Goal: Transaction & Acquisition: Book appointment/travel/reservation

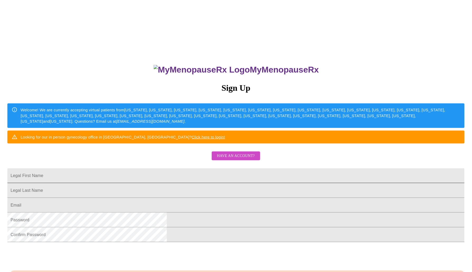
click at [277, 183] on input "Legal First Name" at bounding box center [235, 175] width 457 height 15
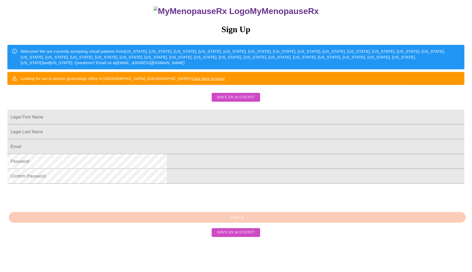
scroll to position [67, 0]
click at [242, 122] on input "Legal First Name" at bounding box center [235, 117] width 457 height 15
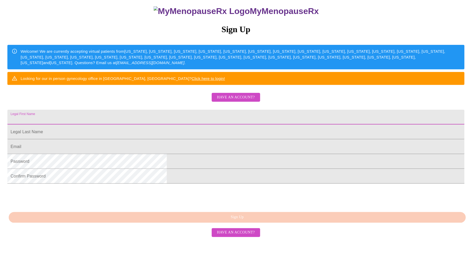
click at [259, 102] on button "Have an account?" at bounding box center [236, 97] width 48 height 9
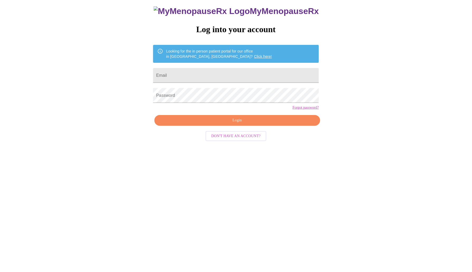
scroll to position [5, 0]
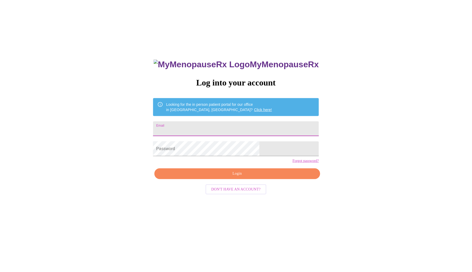
click at [247, 131] on input "Email" at bounding box center [236, 128] width 166 height 15
click at [222, 129] on input "snehachilds@gmail.com" at bounding box center [236, 128] width 166 height 15
click at [203, 123] on input "snehachilds@gmail.com" at bounding box center [236, 128] width 166 height 15
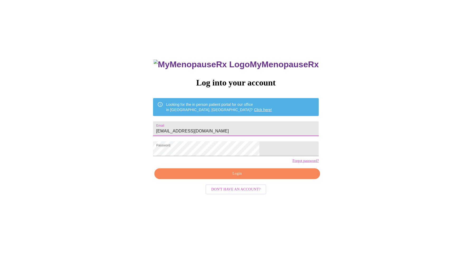
type input "snehag2010@gmail.com"
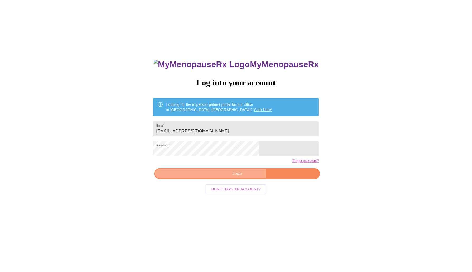
click at [240, 177] on span "Login" at bounding box center [236, 173] width 153 height 7
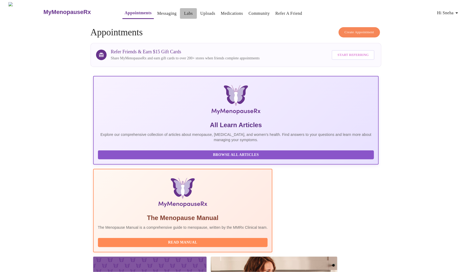
click at [184, 10] on link "Labs" at bounding box center [188, 13] width 9 height 7
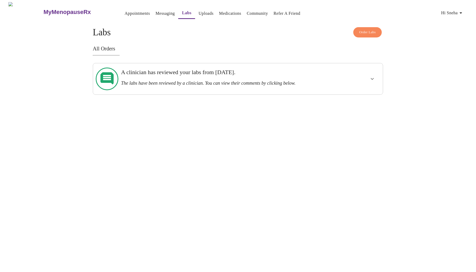
click at [167, 80] on h3 "The labs have been reviewed by a clinician. You can view their comments by clic…" at bounding box center [224, 83] width 206 height 6
click at [370, 73] on button "show more" at bounding box center [372, 79] width 13 height 13
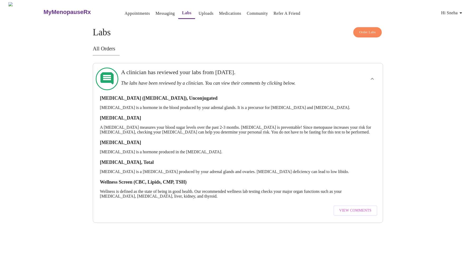
click at [343, 207] on span "View Comments" at bounding box center [355, 210] width 32 height 7
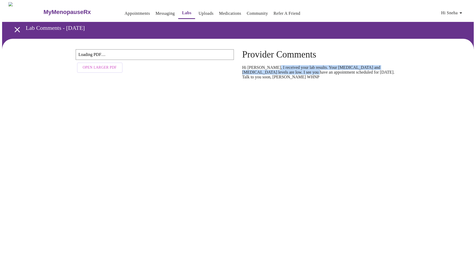
drag, startPoint x: 270, startPoint y: 69, endPoint x: 298, endPoint y: 75, distance: 28.3
click at [298, 75] on p "Hi Sneha, I received your lab results. Your DHEA and testosterone levels are lo…" at bounding box center [321, 72] width 158 height 14
click at [106, 67] on span "Open Larger PDF" at bounding box center [100, 67] width 34 height 7
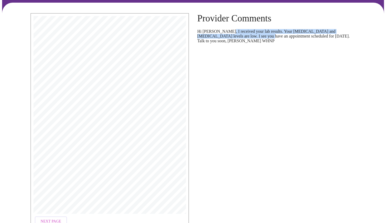
scroll to position [69, 0]
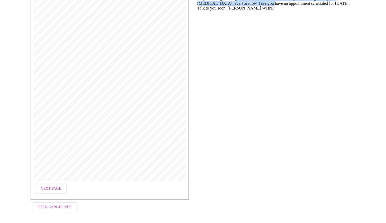
click at [53, 188] on span "Next Page" at bounding box center [51, 188] width 21 height 7
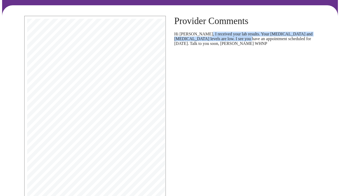
scroll to position [76, 0]
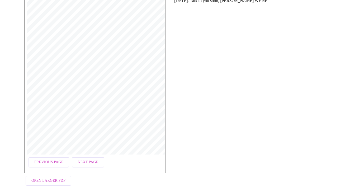
click at [50, 160] on span "Previous Page" at bounding box center [48, 162] width 29 height 7
click at [119, 172] on div "DOB: 04/05/1985 Sex: F Phone: (312) 545-8504 Patient ID: 22526046 Age: 40 Fasti…" at bounding box center [94, 80] width 141 height 215
click at [55, 160] on button "Next Page" at bounding box center [44, 162] width 32 height 10
click at [90, 159] on span "Next Page" at bounding box center [88, 162] width 21 height 7
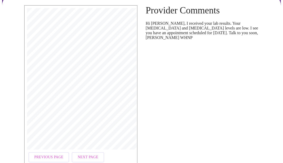
scroll to position [53, 0]
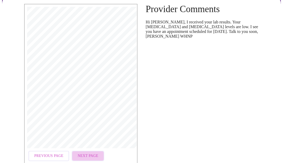
click at [86, 156] on span "Next Page" at bounding box center [88, 156] width 21 height 7
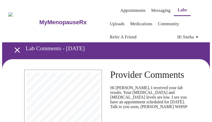
click at [45, 92] on span "EZ Quest Diagnostics/Nichols SJC-San Juan Capistrano,, 33608 Ortega Hwy, San Ju…" at bounding box center [53, 93] width 113 height 2
drag, startPoint x: 45, startPoint y: 90, endPoint x: 56, endPoint y: 97, distance: 12.9
click at [56, 98] on span "Z3E MedFusion-MedFusion, 2501 South State Highway 121, Suite 1100, Lewisville, …" at bounding box center [28, 99] width 63 height 2
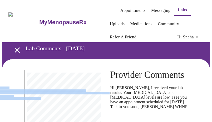
click at [35, 77] on div "Quest, Quest Diagnostics, the associated logo, Nichols Institute, Interactive I…" at bounding box center [63, 122] width 72 height 98
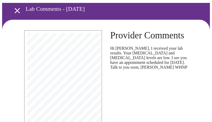
click at [51, 69] on span "Pending Result" at bounding box center [49, 70] width 11 height 2
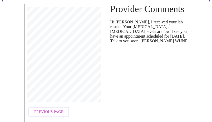
click at [36, 110] on span "Previous Page" at bounding box center [48, 112] width 29 height 7
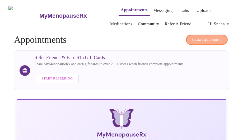
click at [204, 38] on span "Create Appointment" at bounding box center [207, 40] width 30 height 6
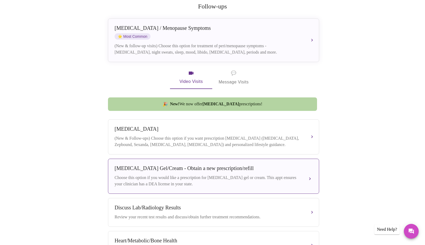
scroll to position [132, 0]
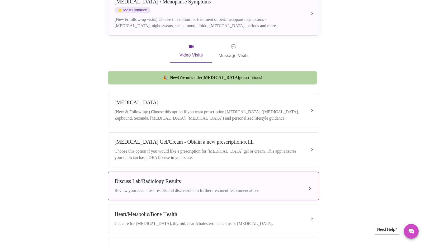
click at [212, 122] on div "Discuss Lab/Radiology Results" at bounding box center [207, 181] width 187 height 6
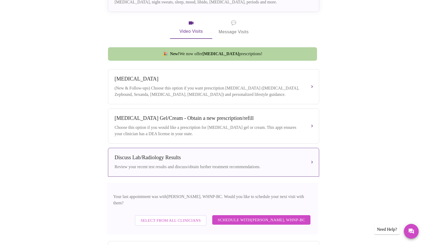
scroll to position [185, 0]
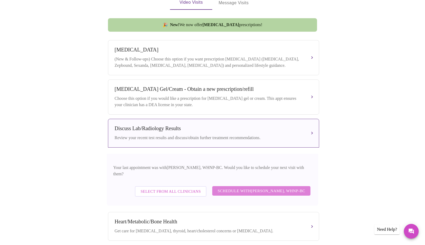
click at [212, 122] on span "Schedule with [PERSON_NAME], WHNP-BC" at bounding box center [261, 190] width 88 height 7
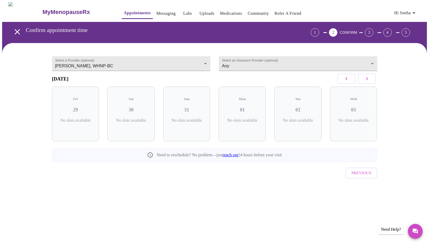
click at [212, 79] on icon "button" at bounding box center [366, 78] width 6 height 6
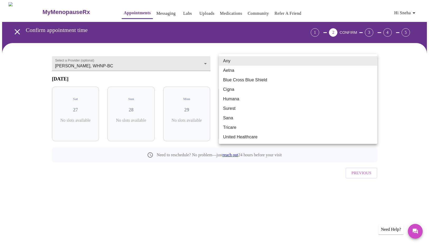
click at [212, 65] on body "MyMenopauseRx Appointments Messaging Labs Uploads Medications Community Refer a…" at bounding box center [214, 103] width 424 height 203
click at [212, 74] on li "Aetna" at bounding box center [298, 70] width 158 height 9
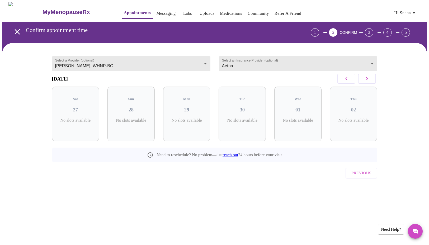
drag, startPoint x: 252, startPoint y: 74, endPoint x: 254, endPoint y: 81, distance: 6.8
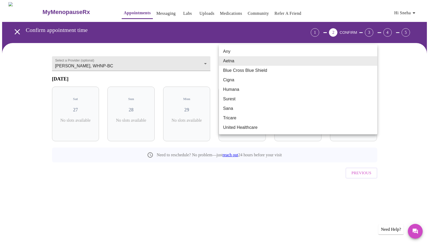
drag, startPoint x: 253, startPoint y: 60, endPoint x: 253, endPoint y: 63, distance: 3.0
click at [212, 60] on body "MyMenopauseRx Appointments Messaging Labs Uploads Medications Community Refer a…" at bounding box center [214, 103] width 424 height 203
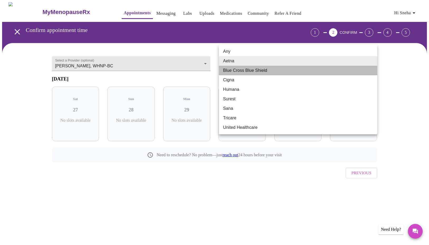
click at [212, 70] on li "Blue Cross Blue Shield" at bounding box center [298, 70] width 158 height 9
type input "Blue Cross Blue Shield"
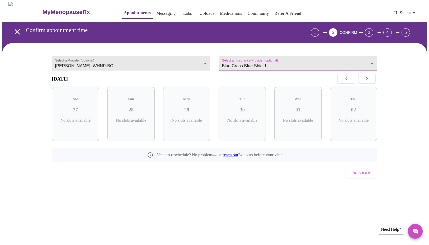
click at [212, 122] on div "Select a Provider (optional) [PERSON_NAME], WHNP-BC [PERSON_NAME], WHNP-BC Sele…" at bounding box center [215, 121] width 338 height 145
click at [212, 122] on span "Previous" at bounding box center [361, 172] width 20 height 7
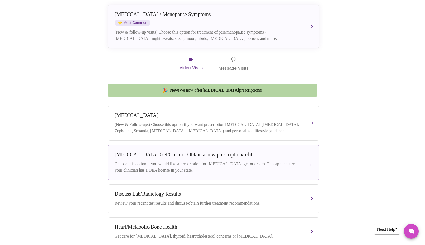
scroll to position [225, 0]
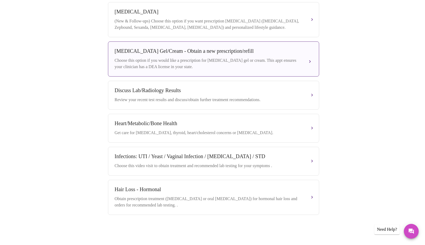
click at [212, 57] on div "Choose this option if you would like a prescription for [MEDICAL_DATA] gel or c…" at bounding box center [207, 63] width 187 height 13
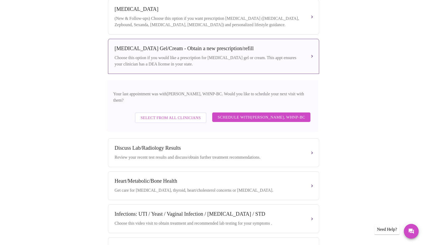
click at [212, 114] on span "Schedule with [PERSON_NAME], WHNP-BC" at bounding box center [261, 117] width 88 height 7
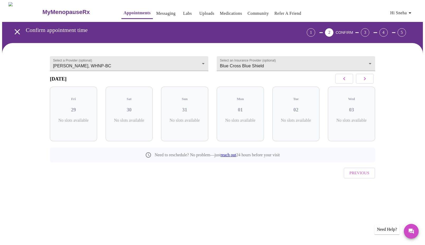
scroll to position [0, 0]
click at [212, 80] on button "button" at bounding box center [367, 79] width 18 height 10
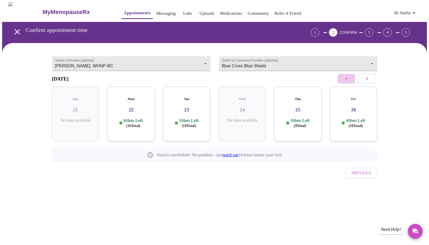
click at [212, 81] on button "button" at bounding box center [346, 79] width 18 height 10
click at [212, 114] on div "Mon 08 5 Slots Left ( 5 Total)" at bounding box center [353, 114] width 47 height 55
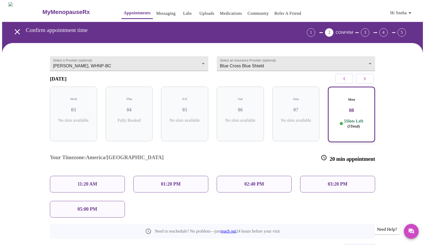
click at [15, 31] on icon "open drawer" at bounding box center [17, 31] width 5 height 5
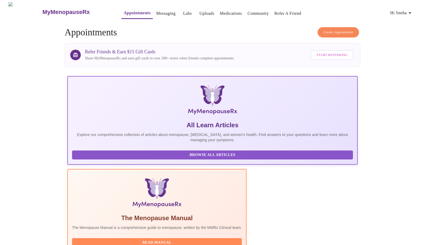
click at [212, 27] on button "Create Appointment" at bounding box center [338, 32] width 42 height 10
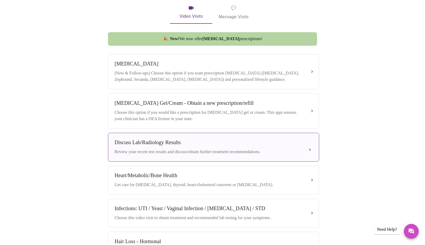
scroll to position [185, 0]
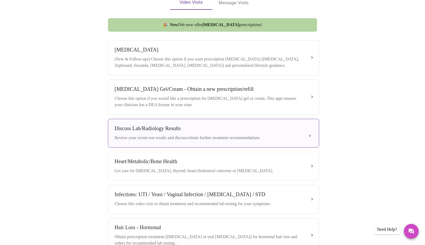
click at [208, 122] on div "Discuss Lab/Radiology Results" at bounding box center [207, 128] width 187 height 6
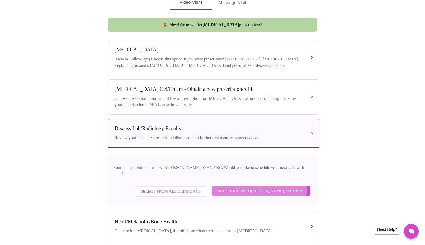
click at [212, 122] on span "Schedule with [PERSON_NAME], WHNP-BC" at bounding box center [261, 190] width 88 height 7
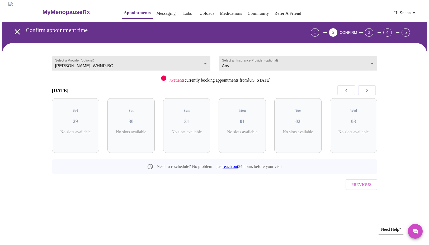
click at [212, 92] on icon "button" at bounding box center [366, 90] width 6 height 6
click at [212, 108] on div "Mon 08 No slots available" at bounding box center [353, 125] width 47 height 55
click at [212, 91] on icon "button" at bounding box center [366, 90] width 6 height 6
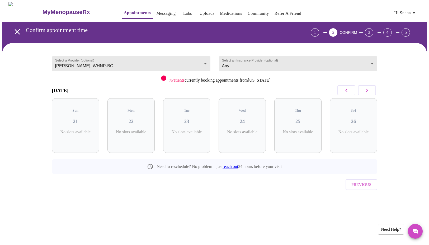
click at [212, 91] on icon "button" at bounding box center [366, 90] width 6 height 6
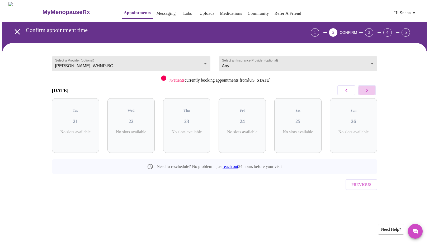
click at [212, 91] on icon "button" at bounding box center [366, 90] width 6 height 6
click at [18, 28] on icon "open drawer" at bounding box center [17, 31] width 9 height 9
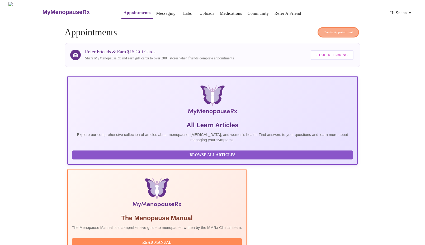
click at [212, 31] on span "Create Appointment" at bounding box center [338, 32] width 30 height 6
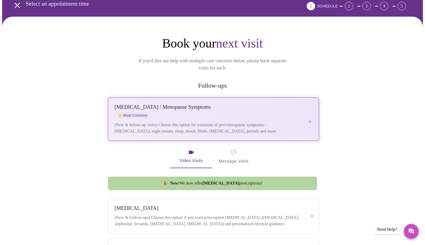
scroll to position [53, 0]
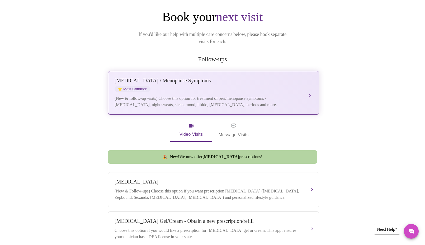
click at [178, 100] on div "(New & follow-up visits) Choose this option for treatment of peri/menopause sym…" at bounding box center [207, 101] width 187 height 13
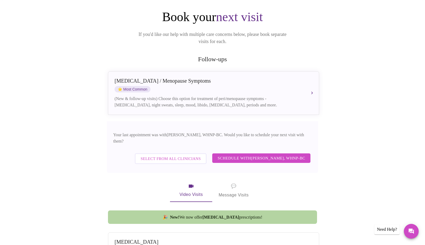
click at [212, 122] on span "Schedule with [PERSON_NAME], WHNP-BC" at bounding box center [261, 158] width 88 height 7
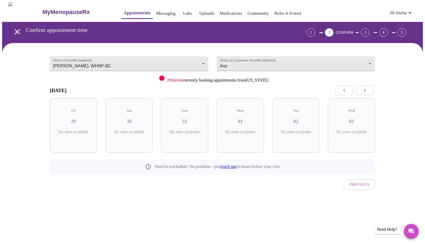
scroll to position [0, 0]
click at [212, 89] on button "button" at bounding box center [367, 90] width 18 height 10
click at [212, 118] on h3 "08" at bounding box center [353, 121] width 39 height 6
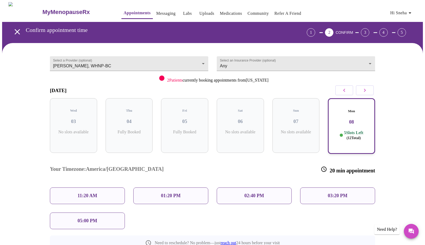
click at [212, 122] on p "02:40 PM" at bounding box center [254, 196] width 20 height 6
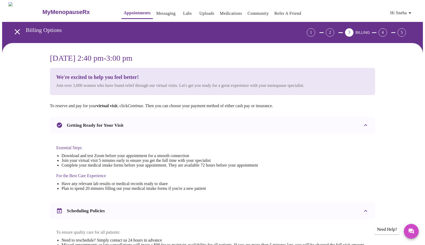
click at [212, 29] on div "2" at bounding box center [329, 32] width 8 height 8
click at [17, 30] on icon "open drawer" at bounding box center [17, 31] width 9 height 9
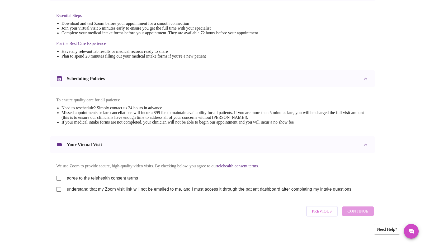
scroll to position [138, 0]
click at [212, 122] on span "Previous" at bounding box center [322, 211] width 20 height 7
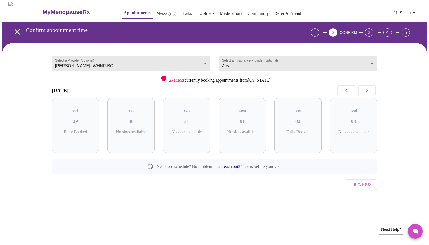
click at [212, 94] on button "button" at bounding box center [367, 90] width 18 height 10
click at [78, 122] on span "( 11 Total)" at bounding box center [77, 137] width 14 height 4
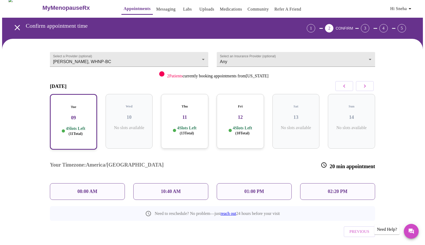
scroll to position [5, 0]
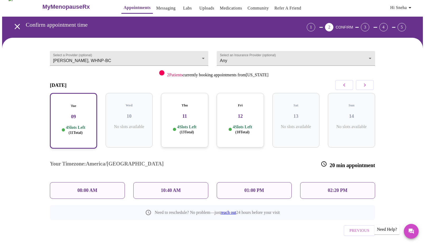
click at [212, 122] on p "01:00 PM" at bounding box center [254, 191] width 20 height 6
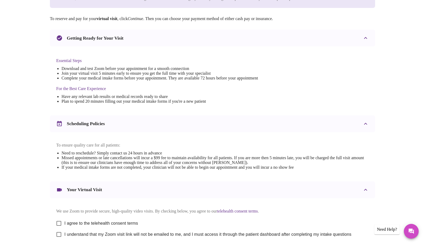
scroll to position [138, 0]
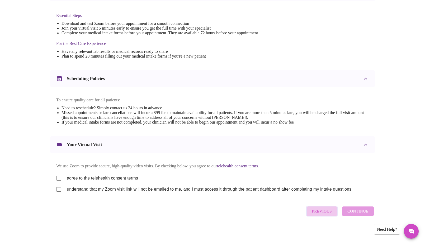
click at [212, 122] on span "Previous" at bounding box center [322, 211] width 20 height 7
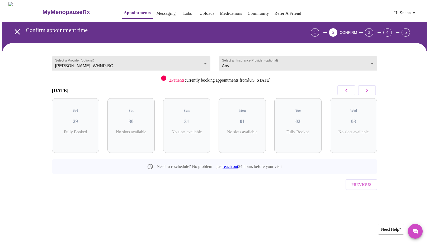
click at [212, 90] on icon "button" at bounding box center [366, 90] width 6 height 6
click at [212, 93] on icon "button" at bounding box center [366, 90] width 6 height 6
click at [212, 90] on icon "button" at bounding box center [346, 90] width 6 height 6
click at [212, 122] on div "5 Slots Left ( 12 Total)" at bounding box center [353, 134] width 39 height 10
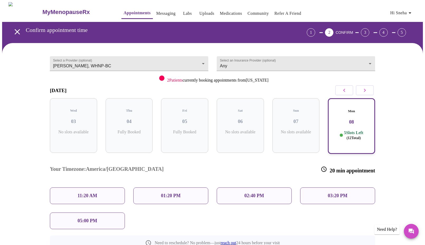
click at [188, 122] on div "01:20 PM" at bounding box center [170, 195] width 75 height 17
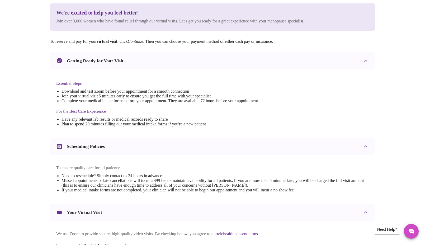
scroll to position [138, 0]
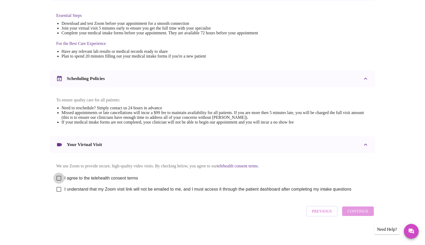
click at [61, 122] on input "I agree to the telehealth consent terms" at bounding box center [58, 177] width 11 height 11
checkbox input "true"
click at [58, 122] on input "I understand that my Zoom visit link will not be emailed to me, and I must acce…" at bounding box center [58, 189] width 11 height 11
checkbox input "true"
click at [212, 122] on span "Continue" at bounding box center [357, 211] width 21 height 7
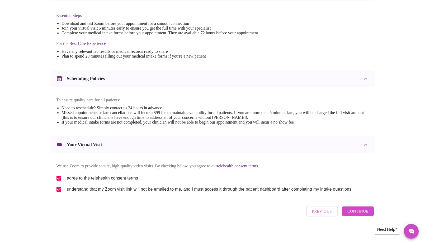
scroll to position [0, 0]
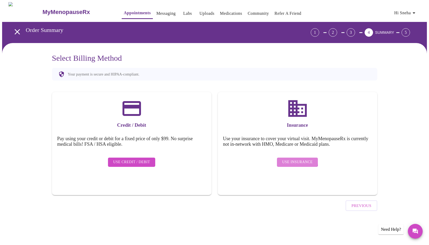
click at [212, 122] on span "Use Insurance" at bounding box center [297, 162] width 30 height 7
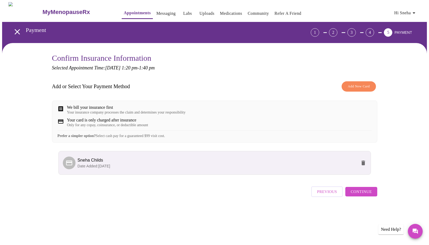
click at [212, 122] on span "Continue" at bounding box center [360, 191] width 21 height 7
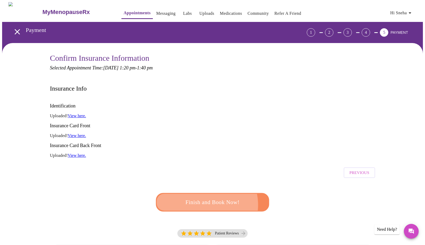
click at [205, 122] on span "Finish and Book Now!" at bounding box center [213, 202] width 98 height 10
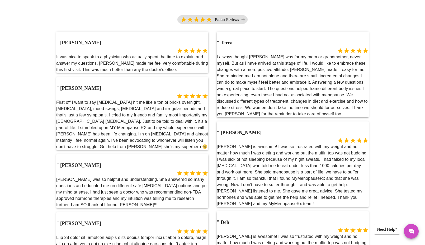
scroll to position [237, 0]
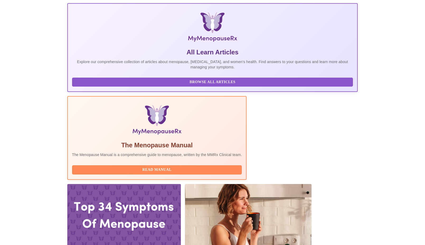
scroll to position [79, 0]
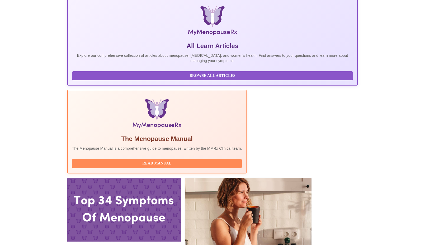
drag, startPoint x: 113, startPoint y: 135, endPoint x: 158, endPoint y: 136, distance: 45.1
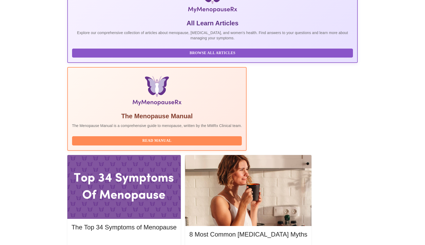
scroll to position [158, 0]
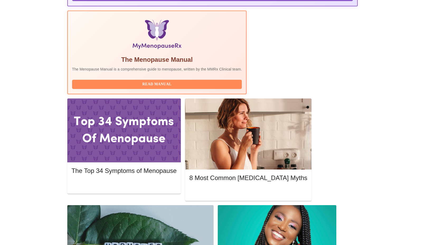
drag, startPoint x: 185, startPoint y: 139, endPoint x: 249, endPoint y: 153, distance: 64.7
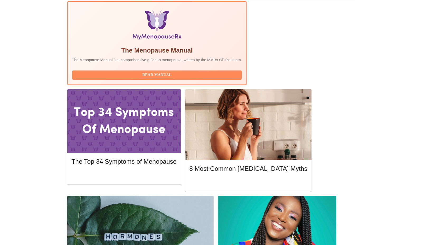
scroll to position [59, 0]
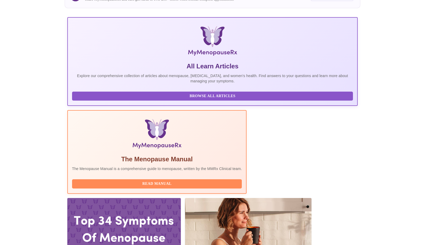
drag, startPoint x: 188, startPoint y: 148, endPoint x: 268, endPoint y: 147, distance: 79.9
copy h3 "1:20pm - 1:40pm CDT"
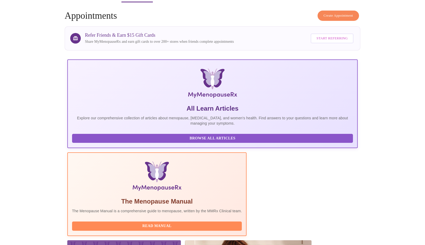
scroll to position [6, 0]
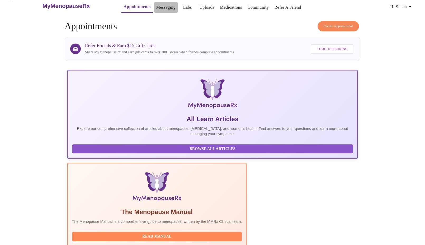
click at [154, 9] on button "Messaging" at bounding box center [165, 7] width 23 height 11
click at [183, 6] on link "Labs" at bounding box center [187, 7] width 9 height 7
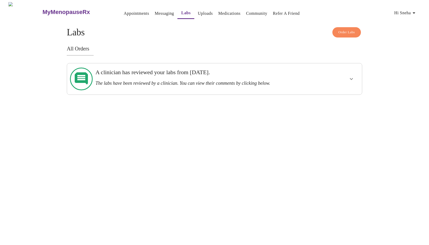
click at [87, 75] on icon at bounding box center [81, 79] width 23 height 23
click at [212, 78] on button "show more" at bounding box center [351, 79] width 13 height 13
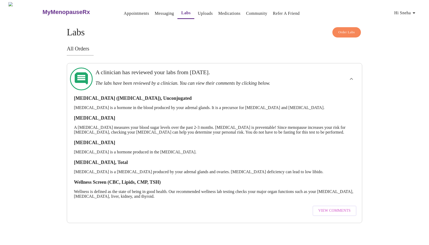
click at [124, 13] on link "Appointments" at bounding box center [136, 13] width 25 height 7
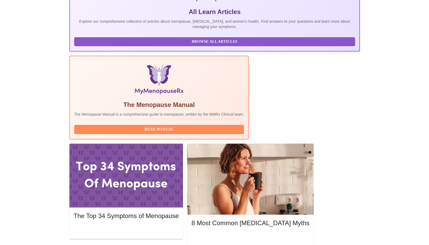
scroll to position [6, 0]
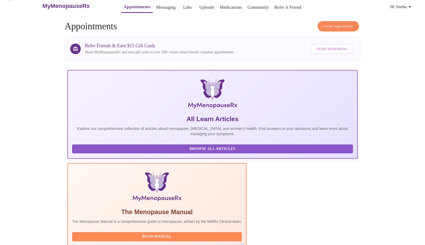
click at [212, 3] on span "Hi Sneha" at bounding box center [401, 6] width 23 height 7
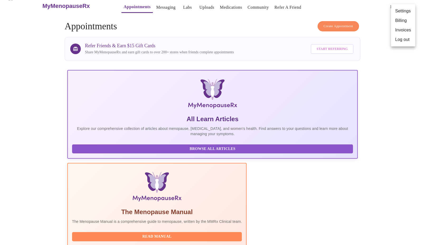
click at [212, 42] on li "Log out" at bounding box center [403, 39] width 24 height 9
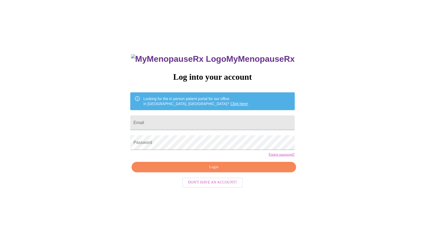
scroll to position [5, 0]
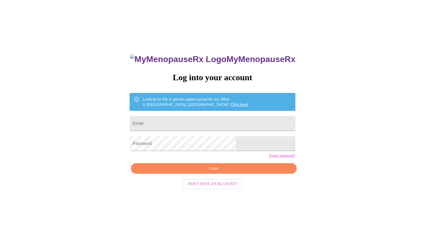
click at [212, 104] on link "Click here!" at bounding box center [240, 104] width 18 height 4
